Goal: Transaction & Acquisition: Purchase product/service

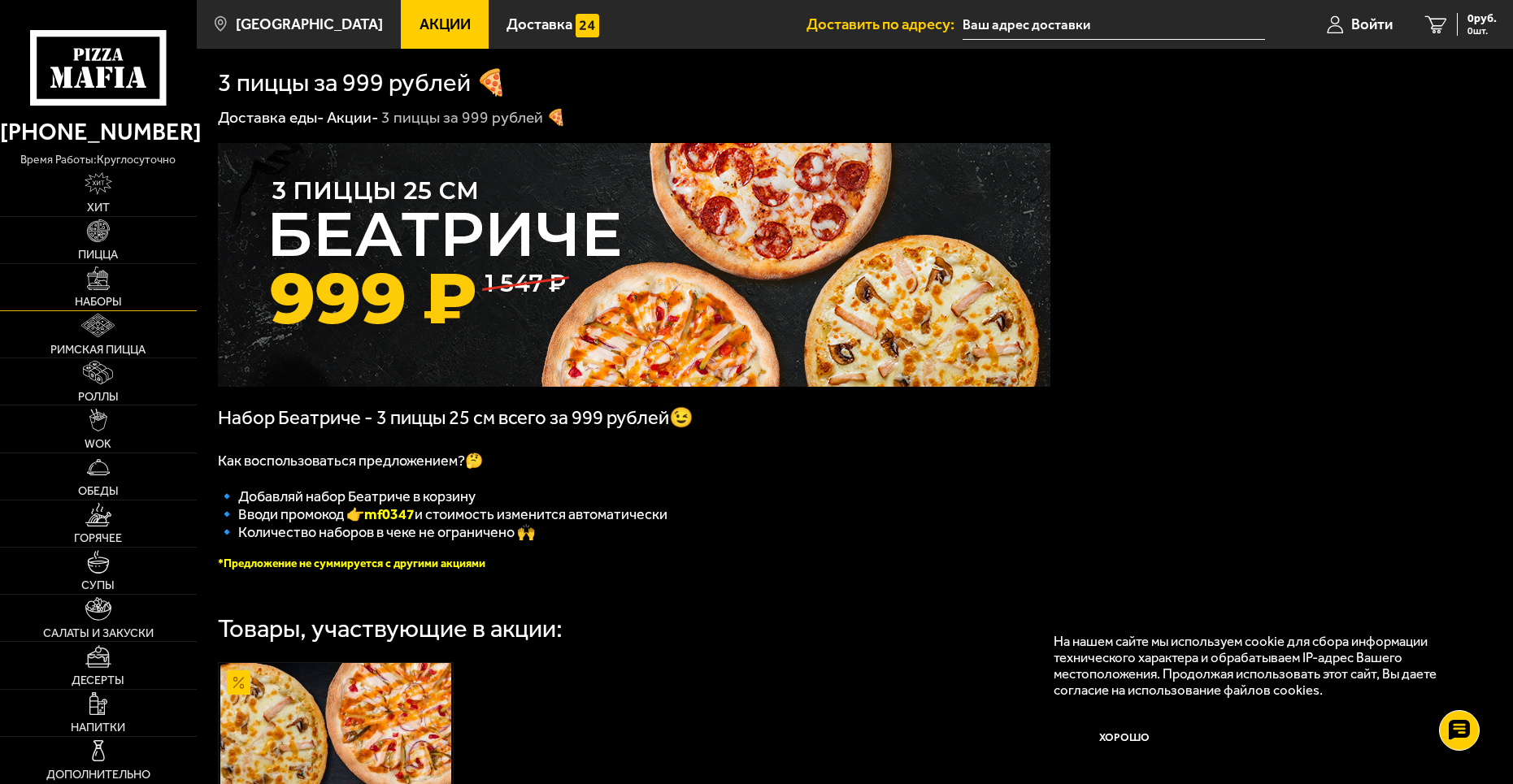
click at [87, 288] on img at bounding box center [99, 278] width 23 height 23
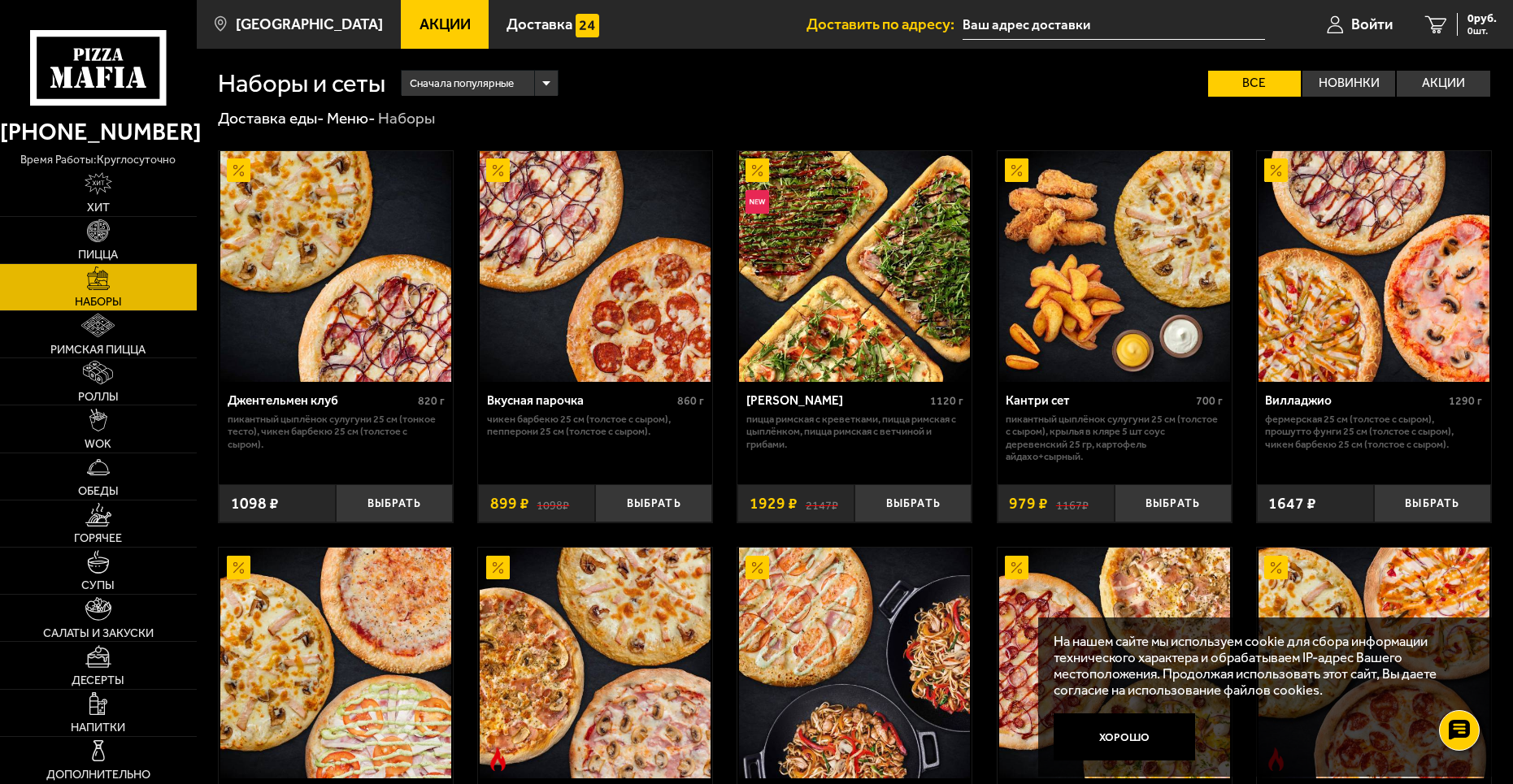
click at [305, 313] on img at bounding box center [336, 267] width 231 height 231
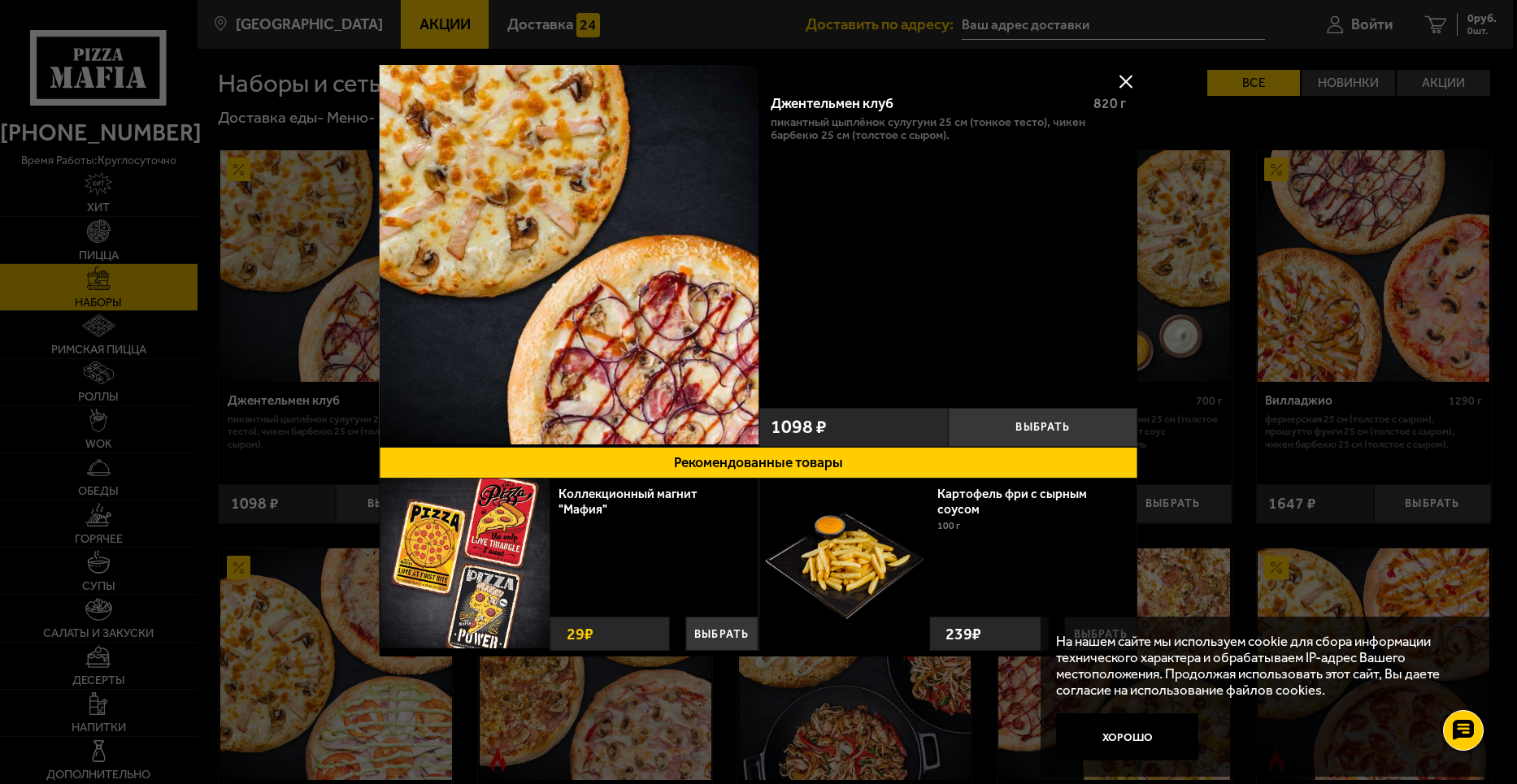
click at [1031, 559] on div "Картофель фри с сырным соусом 100 г Выбрать 239 ₽ Выбрать 239 ₽" at bounding box center [1032, 564] width 207 height 172
click at [950, 307] on div "Джентельмен клуб 820 г Пикантный цыплёнок сулугуни 25 см (тонкое тесто), Чикен …" at bounding box center [948, 241] width 380 height 319
click at [1126, 79] on button at bounding box center [1125, 81] width 24 height 24
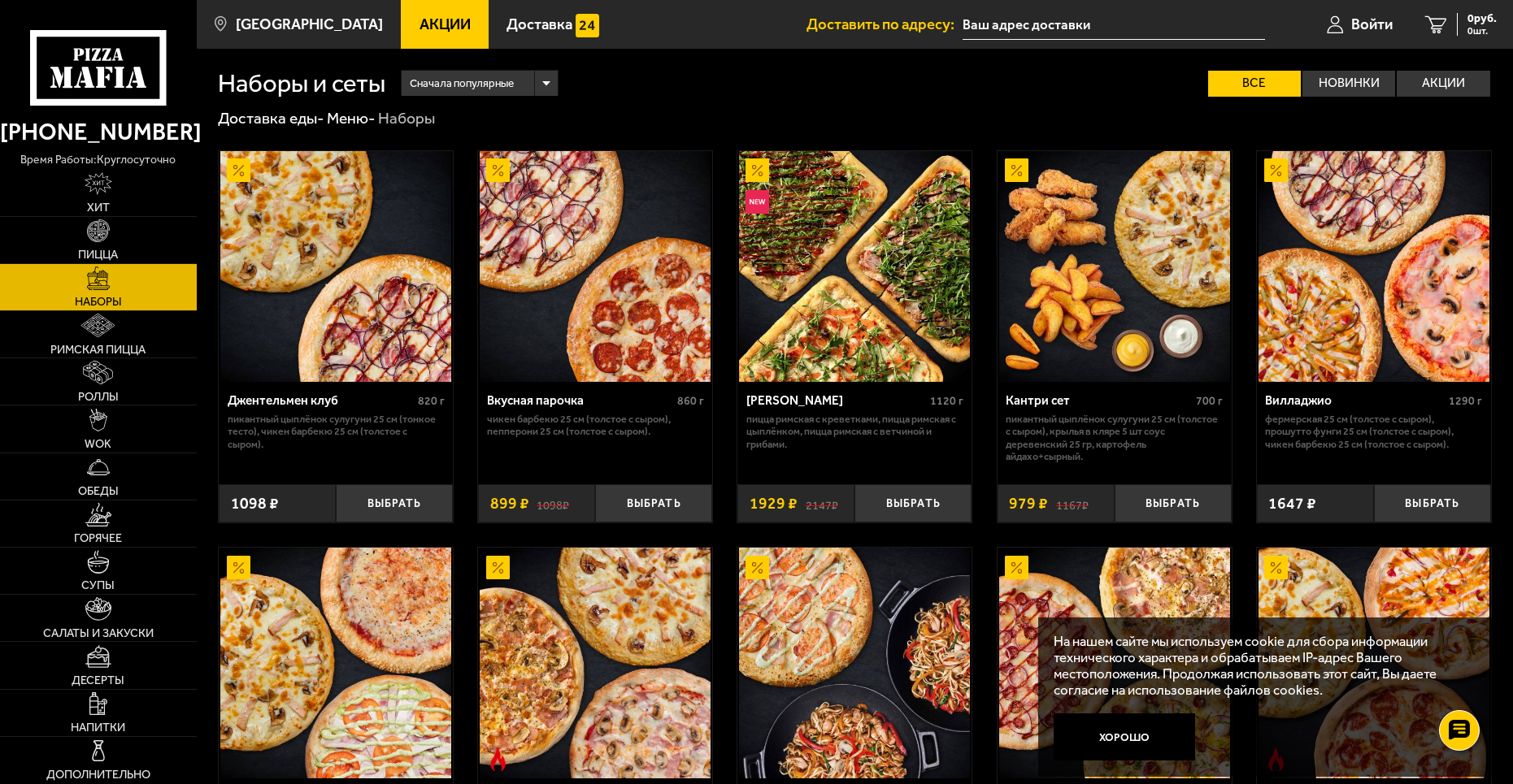
click at [620, 266] on img at bounding box center [596, 267] width 231 height 231
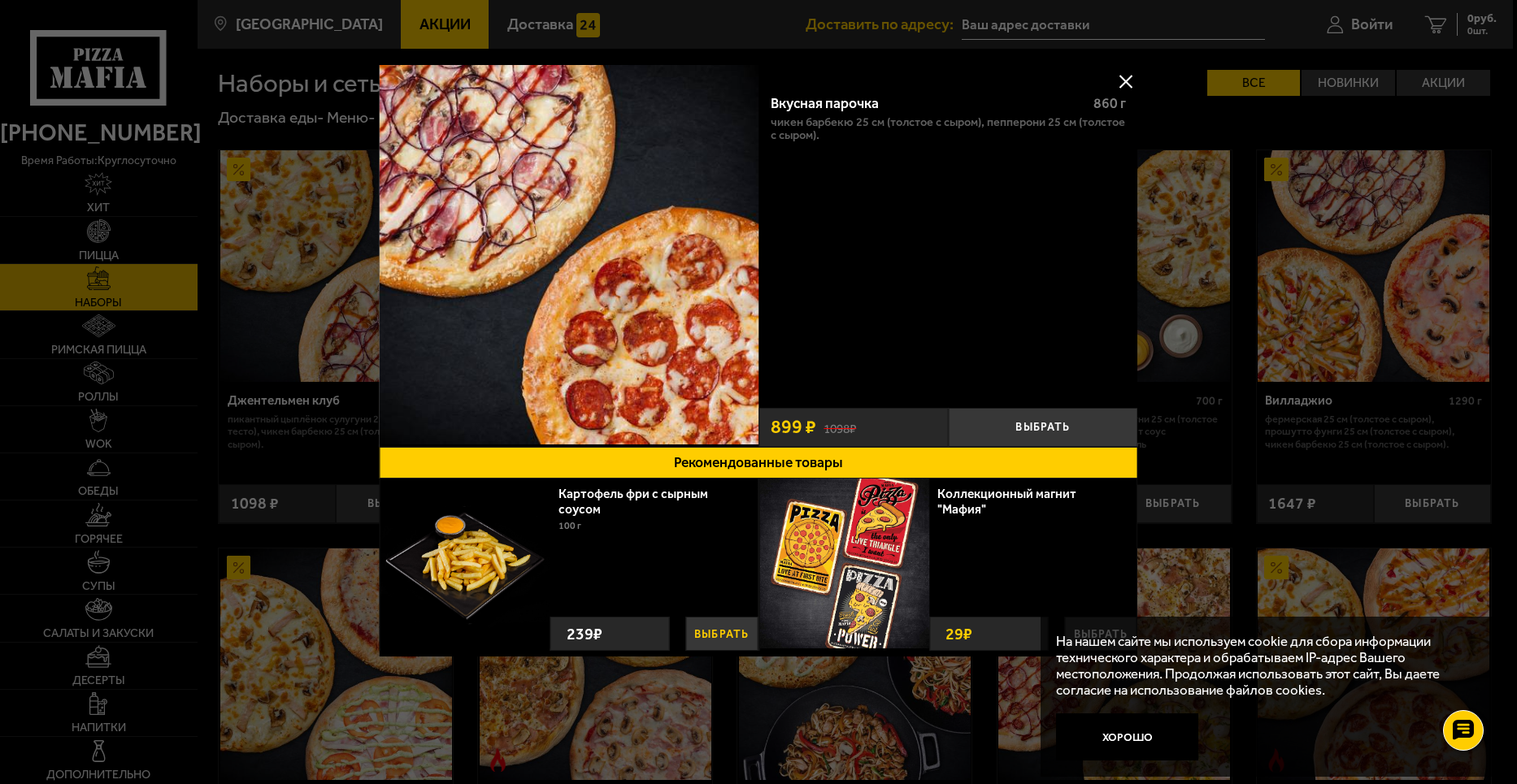
click at [698, 632] on button "Выбрать" at bounding box center [721, 633] width 72 height 34
click at [1119, 78] on button at bounding box center [1125, 81] width 24 height 24
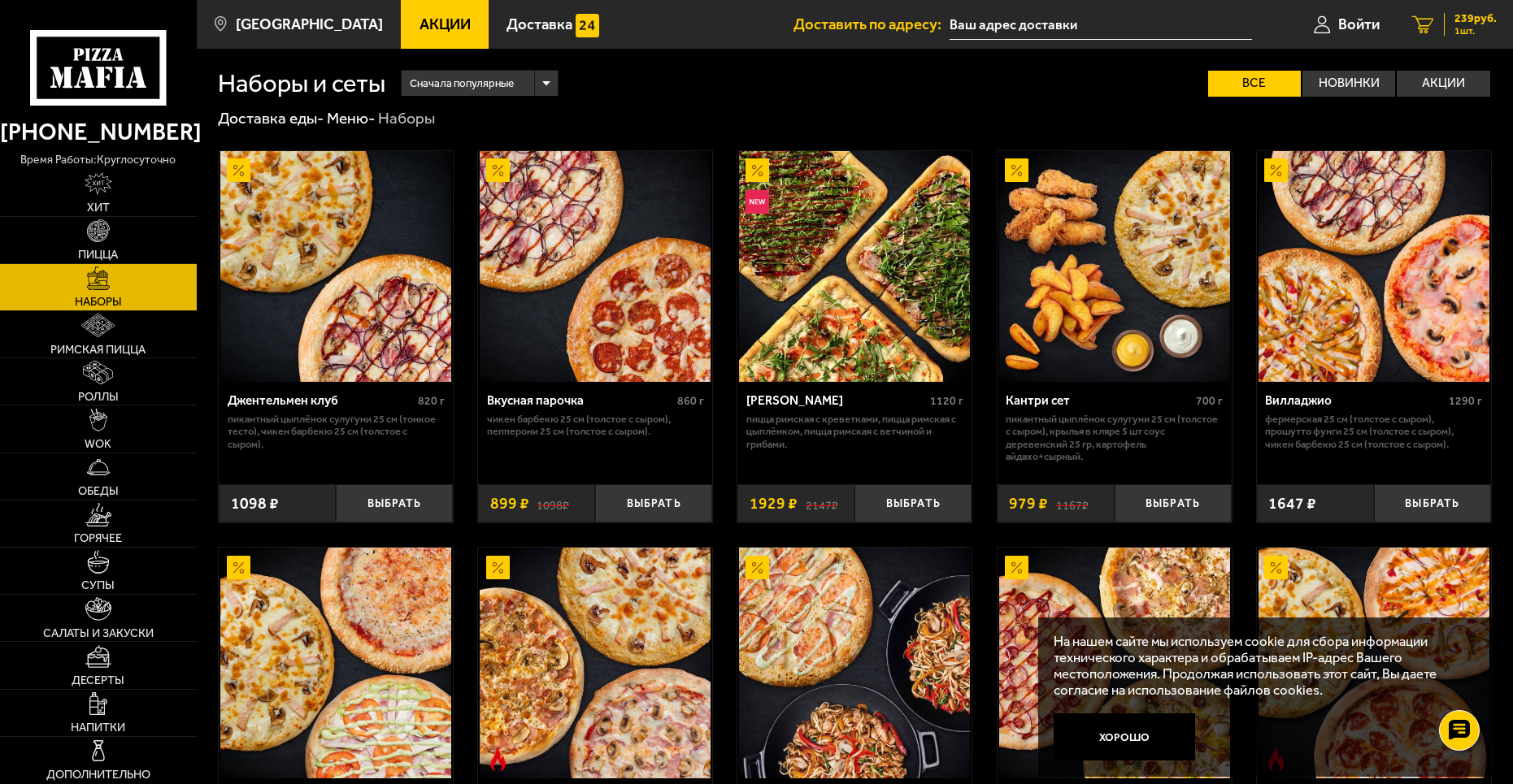
click at [1487, 17] on span "239 руб." at bounding box center [1475, 18] width 42 height 12
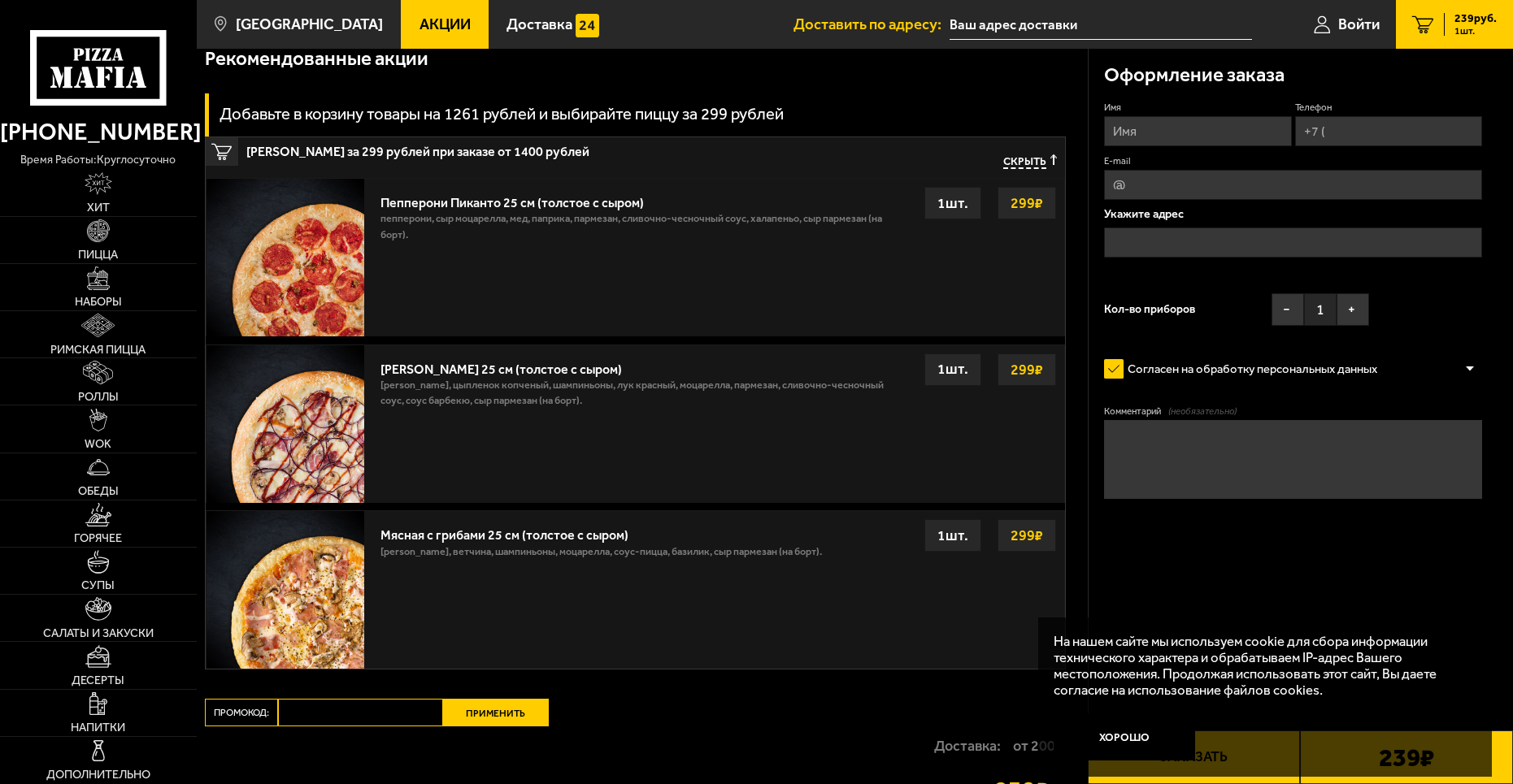
scroll to position [325, 0]
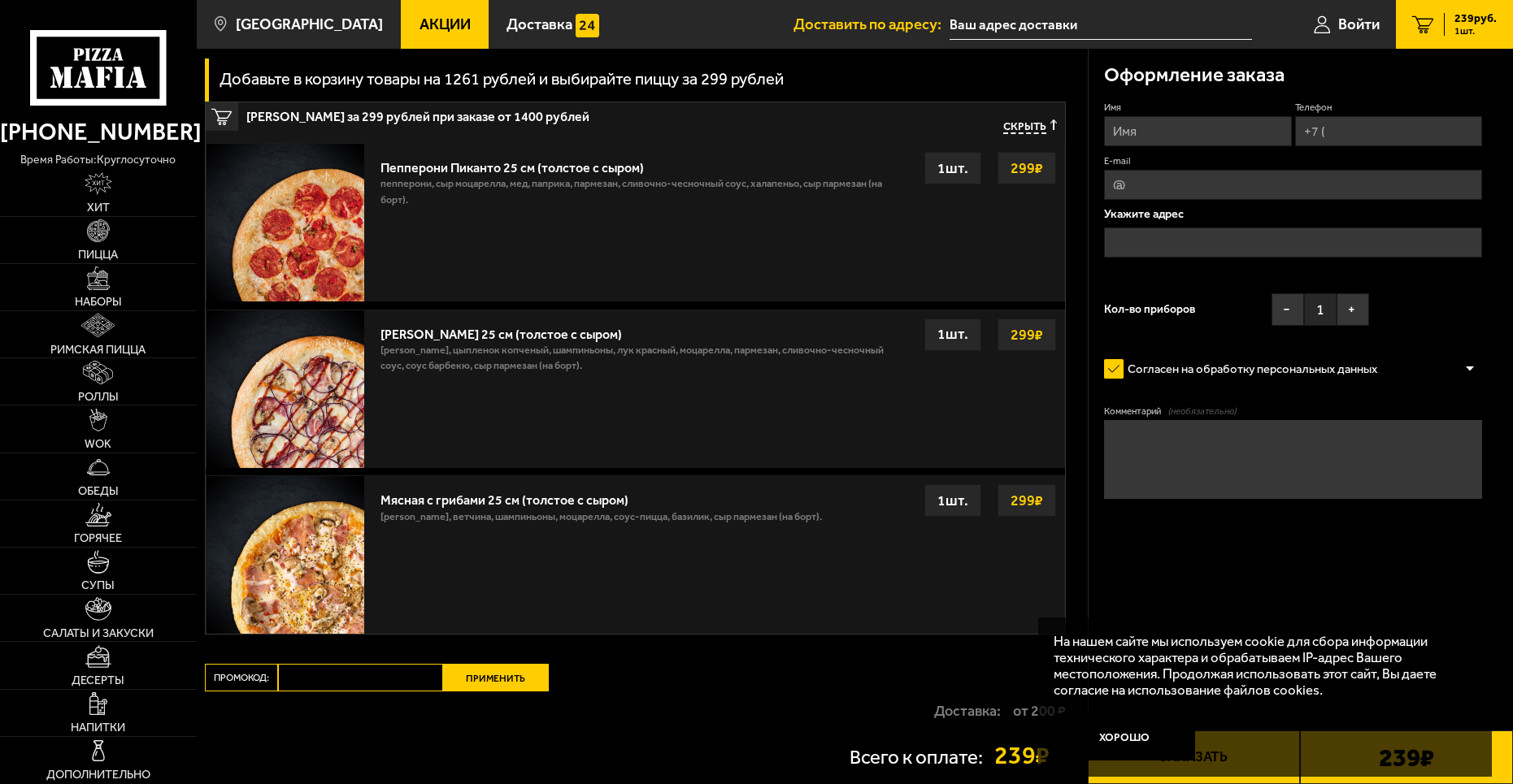
click at [600, 414] on div "Чикен Барбекю 25 см (толстое с сыром) бекон, цыпленок копченый, шампиньоны, лук…" at bounding box center [718, 390] width 692 height 157
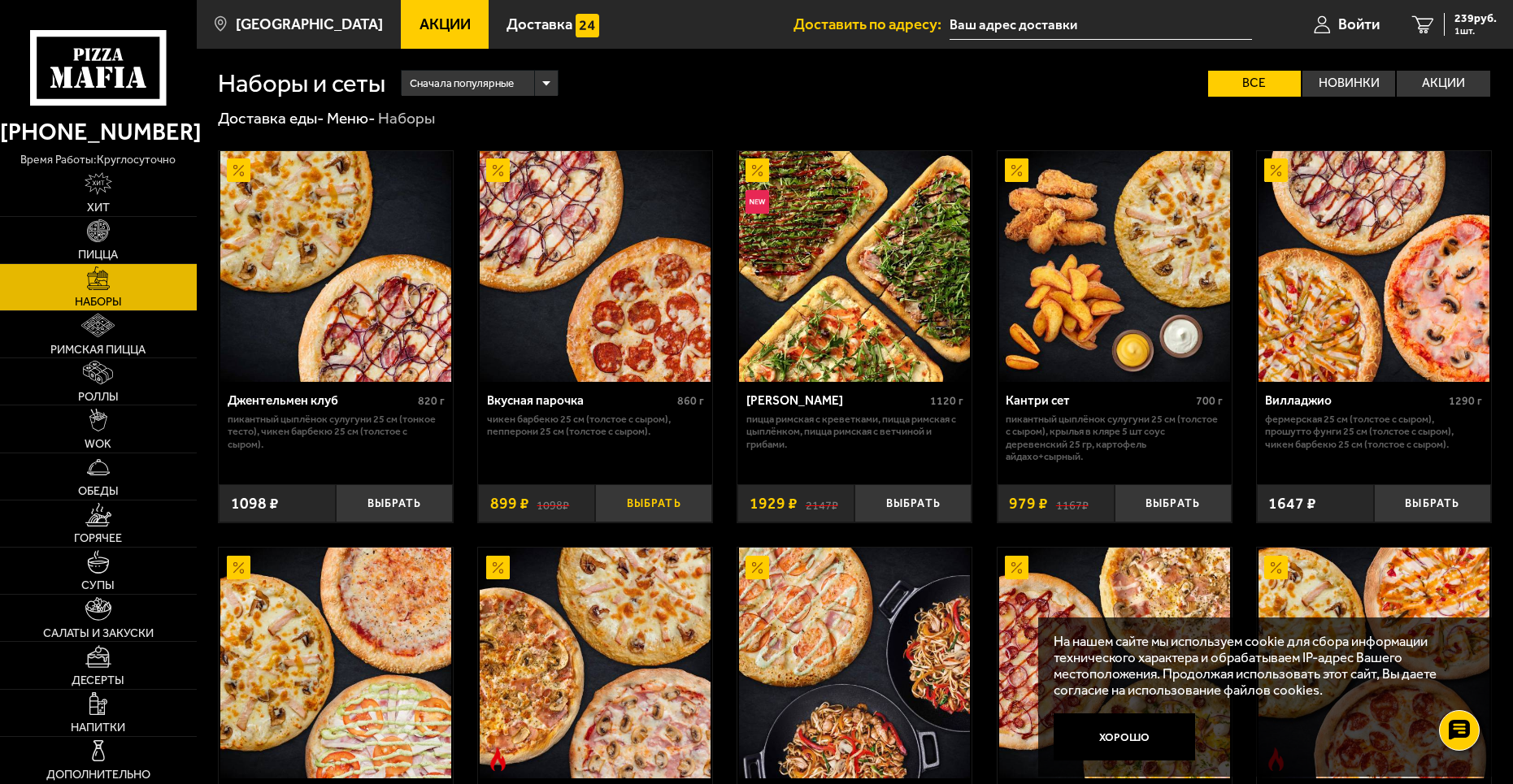
click at [659, 503] on button "Выбрать" at bounding box center [653, 503] width 117 height 38
click at [1449, 21] on span "1138 руб." at bounding box center [1472, 18] width 49 height 12
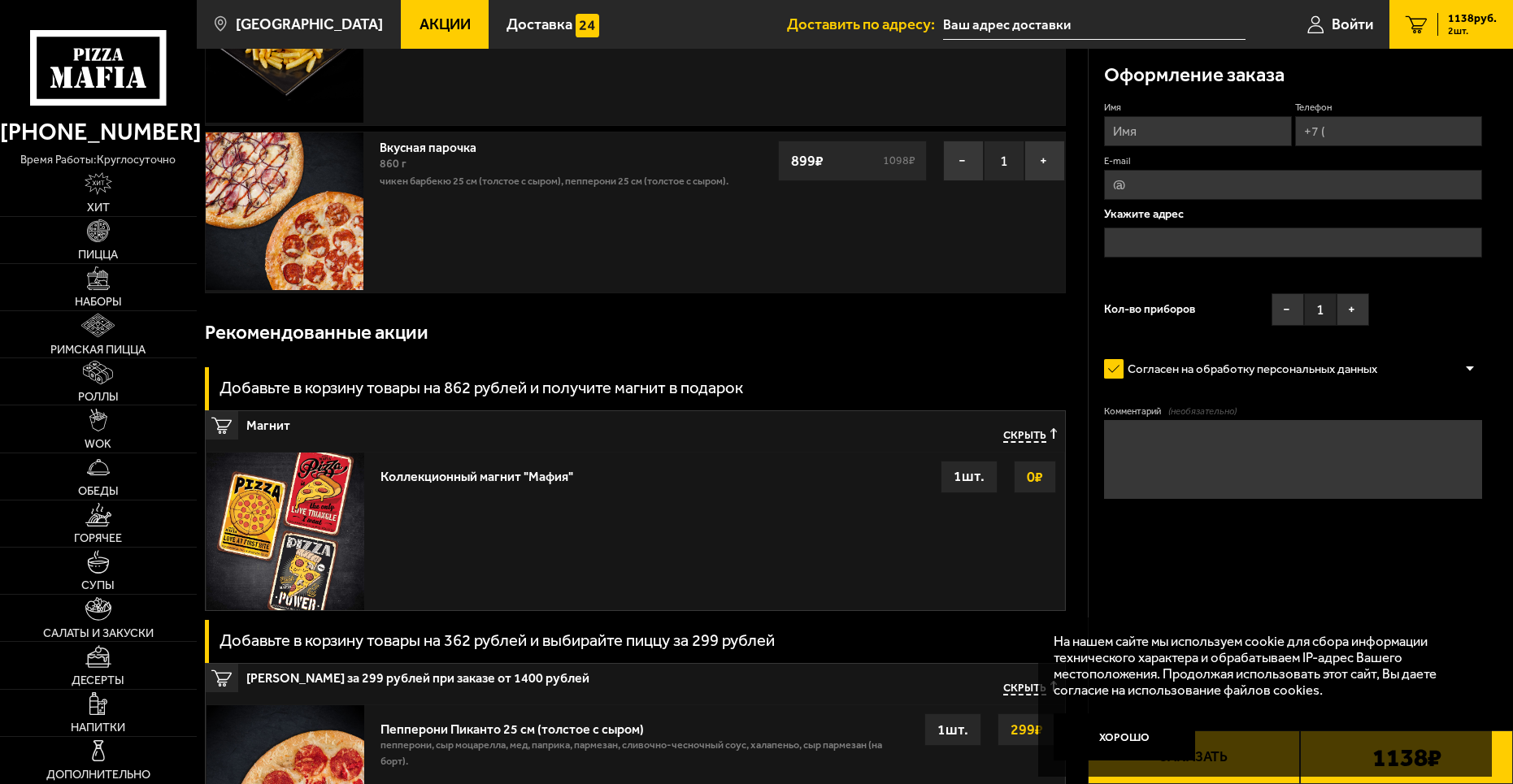
scroll to position [217, 0]
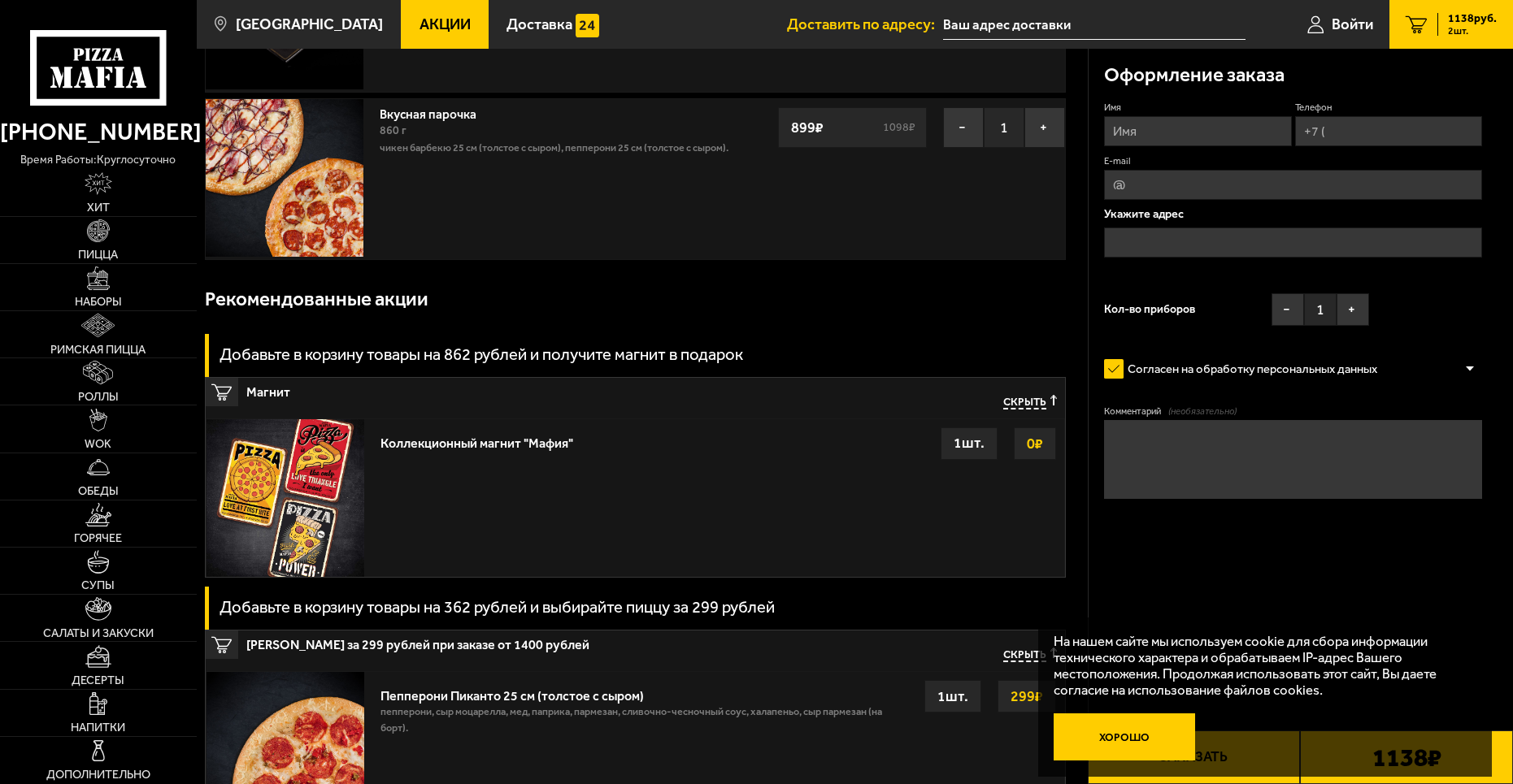
click at [1160, 745] on button "Хорошо" at bounding box center [1124, 736] width 142 height 48
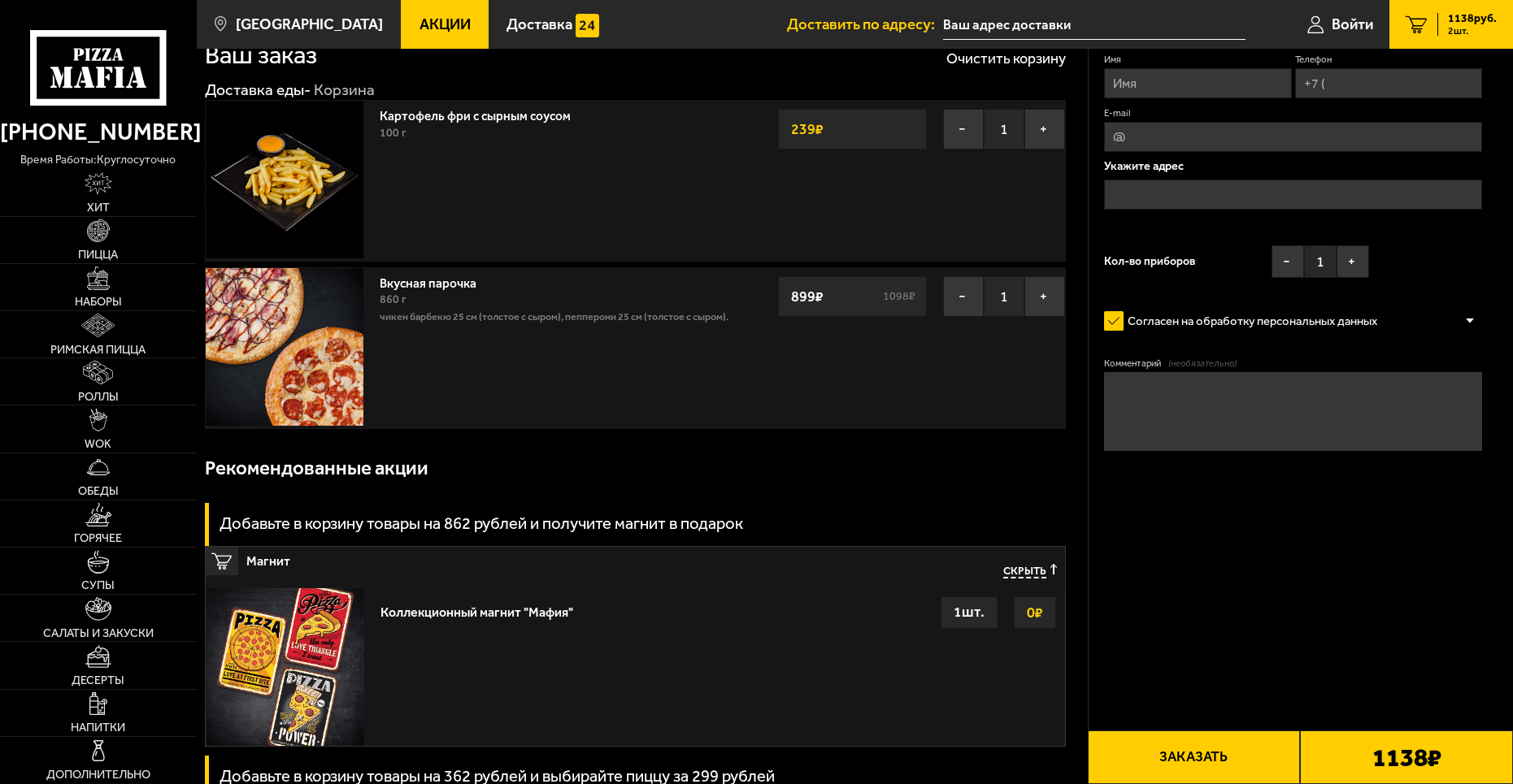
scroll to position [0, 0]
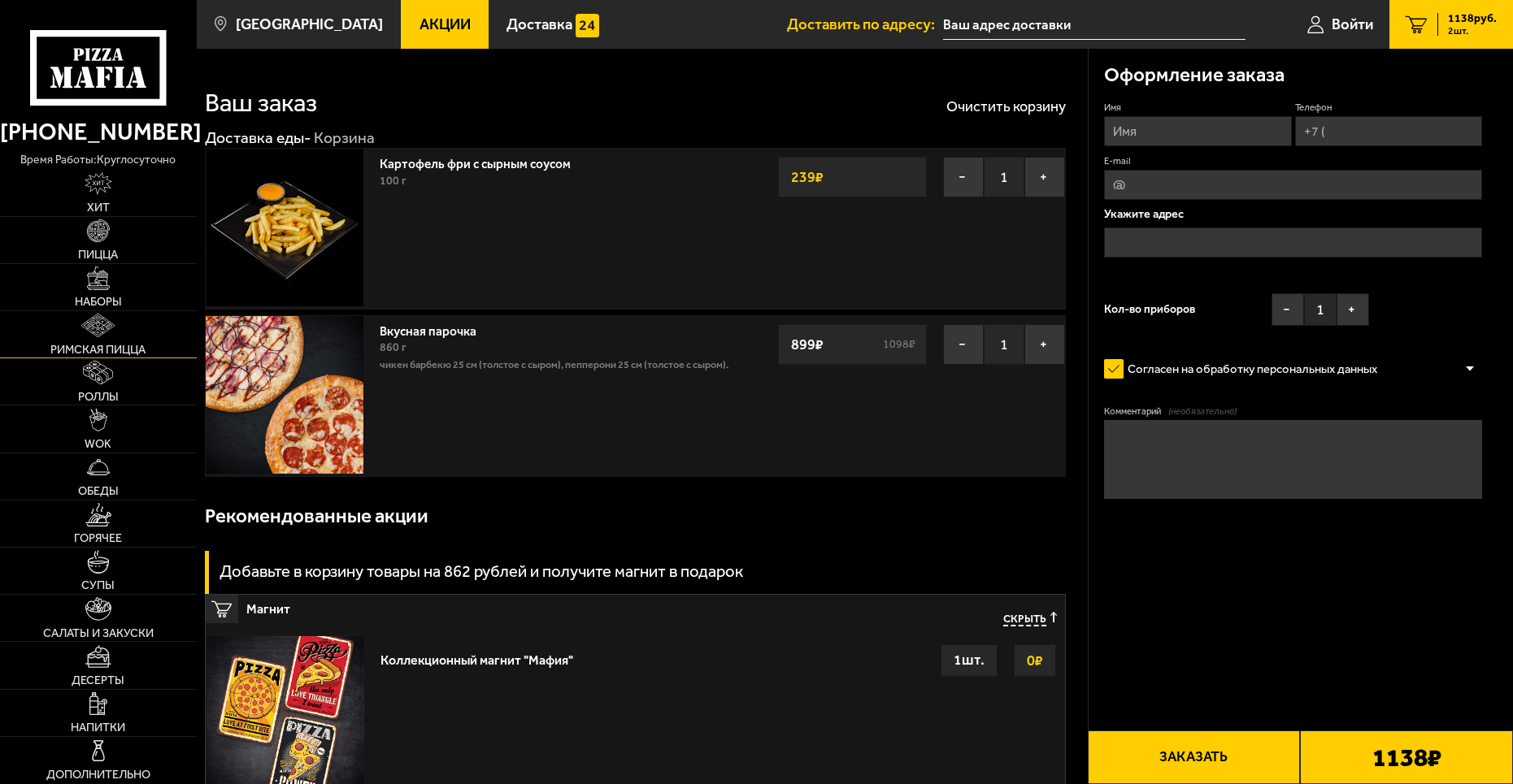
click at [72, 345] on span "Римская пицца" at bounding box center [98, 350] width 95 height 12
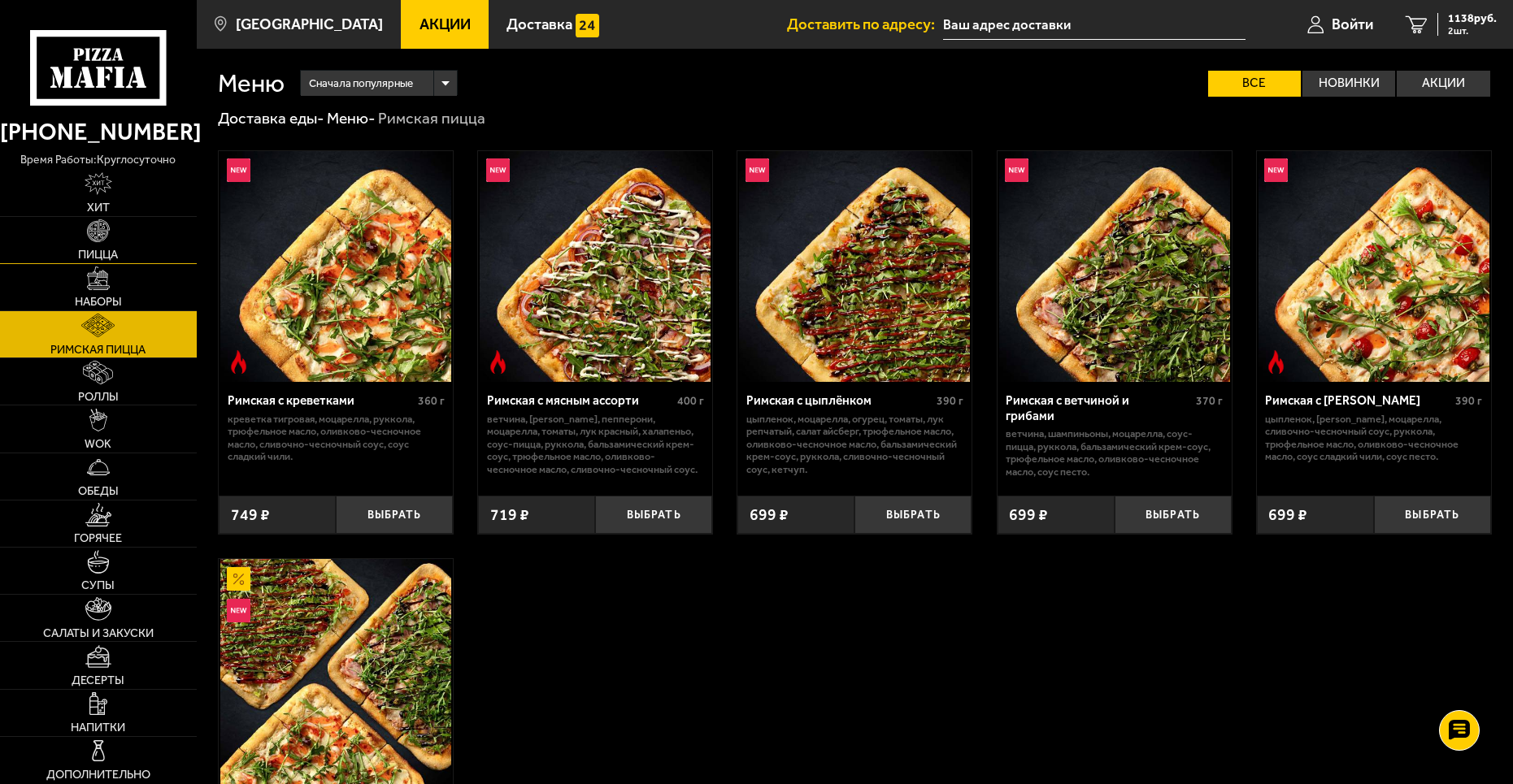
click at [101, 241] on img at bounding box center [99, 231] width 23 height 23
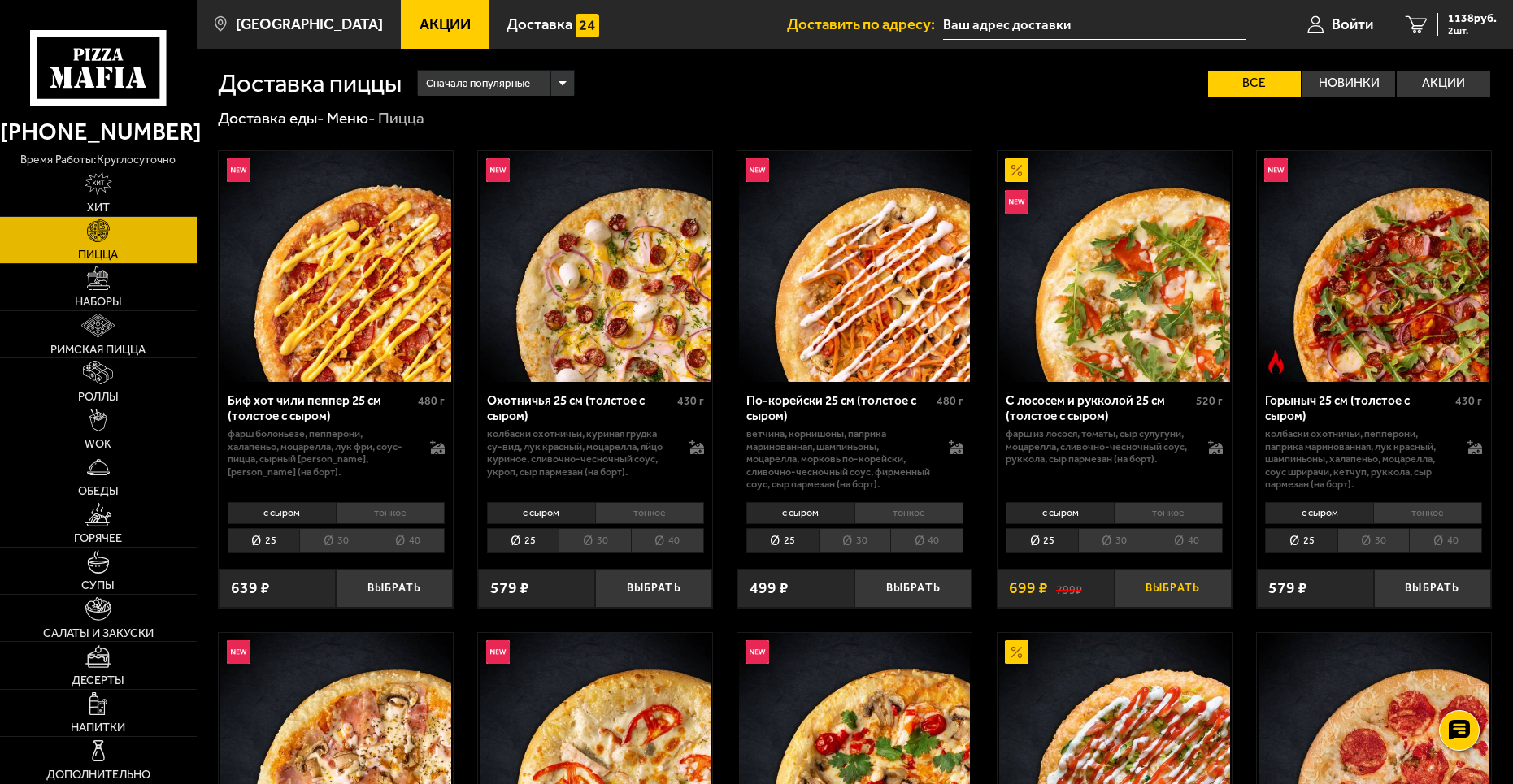
click at [1162, 607] on button "Выбрать" at bounding box center [1173, 588] width 117 height 38
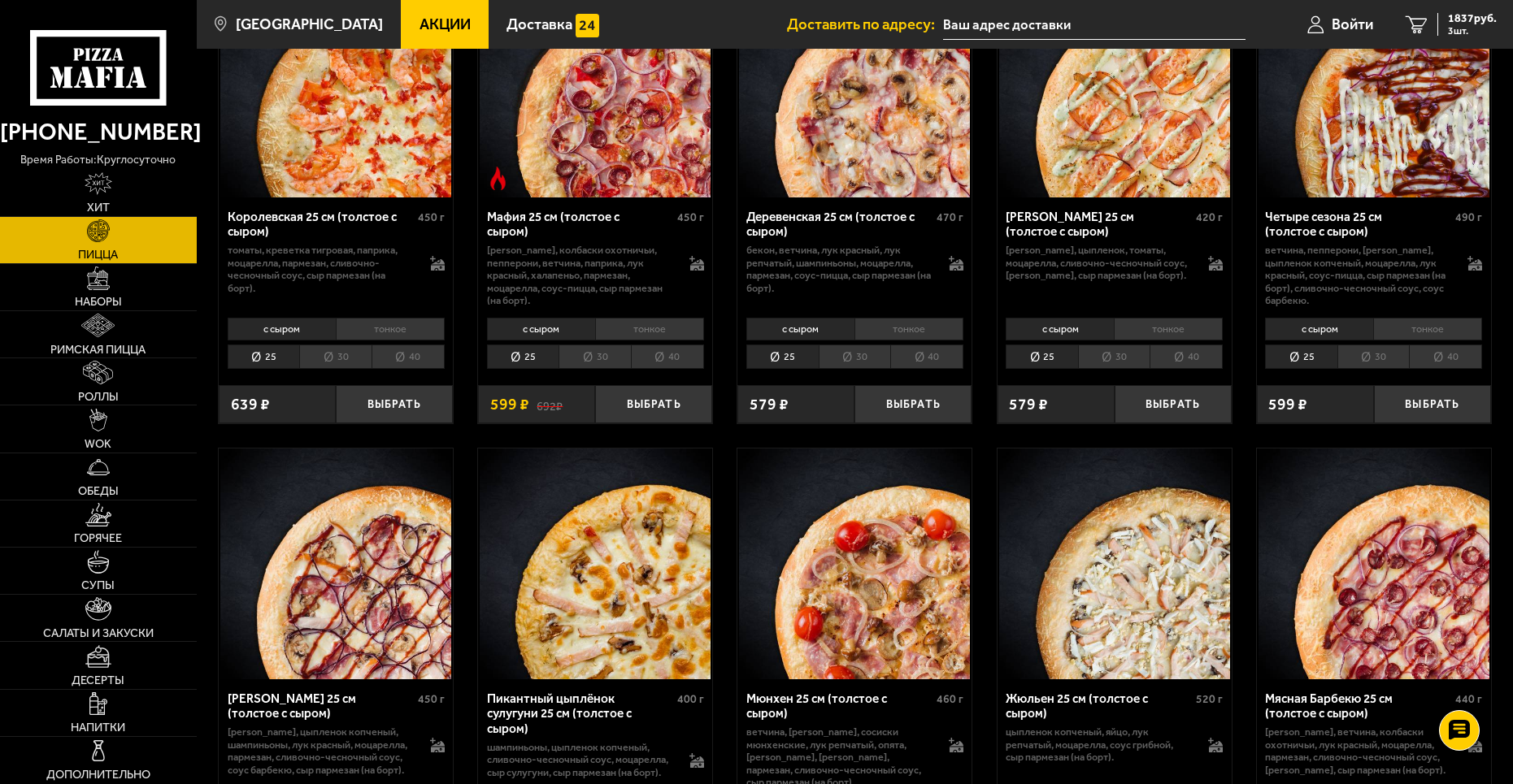
scroll to position [2059, 0]
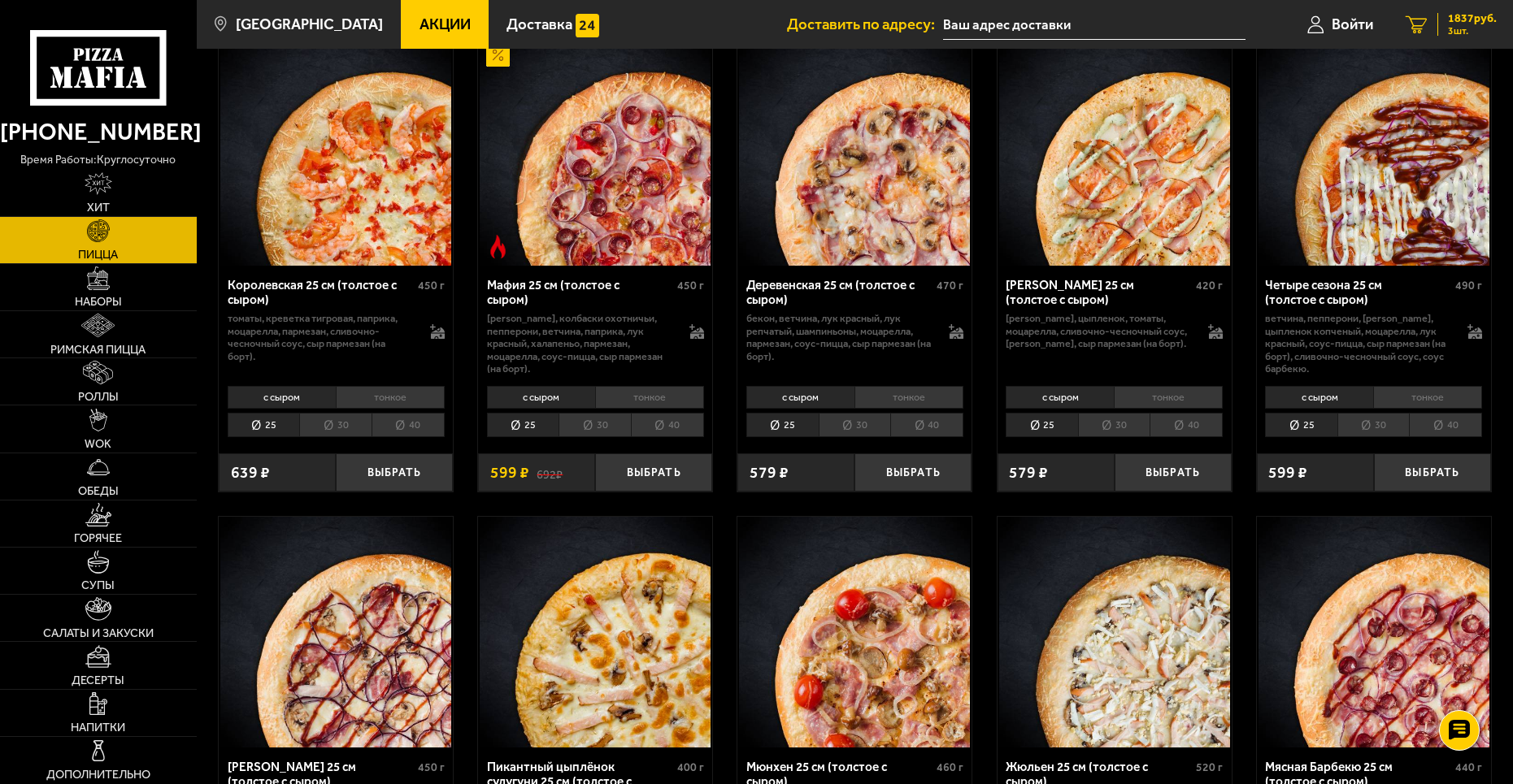
click at [1450, 20] on span "1837 руб." at bounding box center [1472, 18] width 49 height 12
